Goal: Navigation & Orientation: Find specific page/section

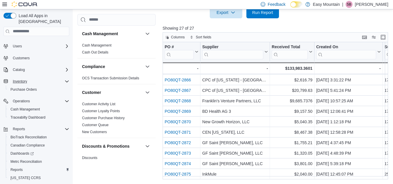
scroll to position [26, 0]
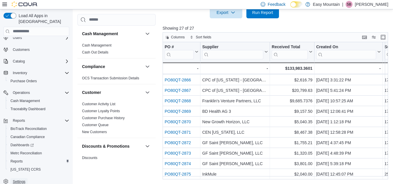
click at [21, 179] on span "Settings" at bounding box center [19, 181] width 12 height 5
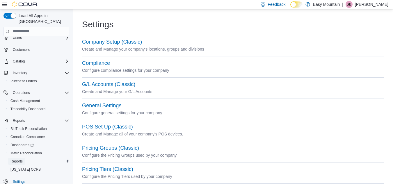
click at [17, 159] on span "Reports" at bounding box center [16, 161] width 12 height 5
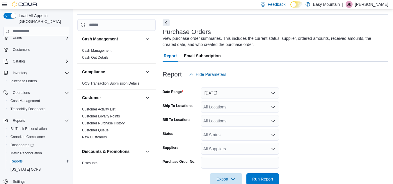
scroll to position [19, 0]
